Goal: Transaction & Acquisition: Purchase product/service

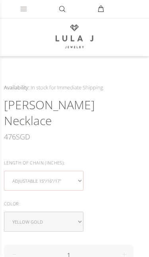
click at [83, 171] on select "Adjustable 15"/16"/17"" at bounding box center [44, 181] width 80 height 20
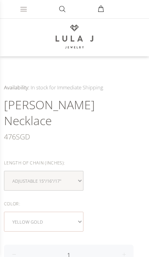
click at [79, 212] on select "yellow gold white gold" at bounding box center [44, 222] width 80 height 20
click at [74, 212] on select "yellow gold white gold" at bounding box center [44, 222] width 80 height 20
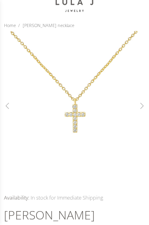
scroll to position [53, 0]
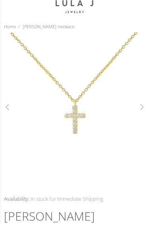
click at [142, 105] on button "Next" at bounding box center [141, 107] width 15 height 15
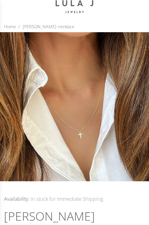
click at [145, 105] on button "Next" at bounding box center [141, 107] width 15 height 15
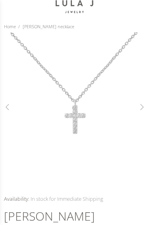
click at [146, 104] on button "Next" at bounding box center [141, 107] width 15 height 15
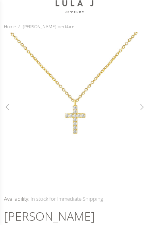
click at [145, 104] on button "Next" at bounding box center [141, 107] width 15 height 15
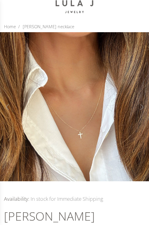
click at [145, 105] on button "Next" at bounding box center [141, 107] width 15 height 15
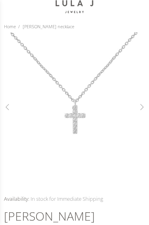
click at [145, 103] on button "Next" at bounding box center [141, 107] width 15 height 15
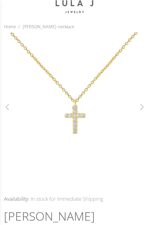
click at [144, 103] on button "Next" at bounding box center [141, 107] width 15 height 15
